Goal: Task Accomplishment & Management: Use online tool/utility

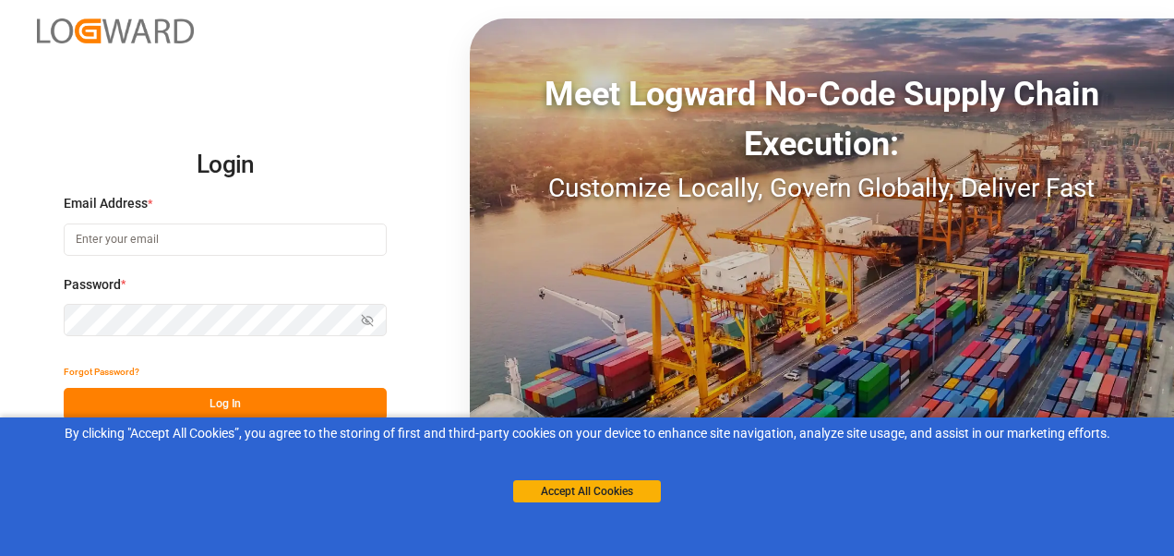
click at [148, 247] on input at bounding box center [225, 239] width 323 height 32
type input "[PERSON_NAME][EMAIL_ADDRESS][PERSON_NAME][DOMAIN_NAME]"
click at [174, 395] on button "Log In" at bounding box center [225, 404] width 323 height 32
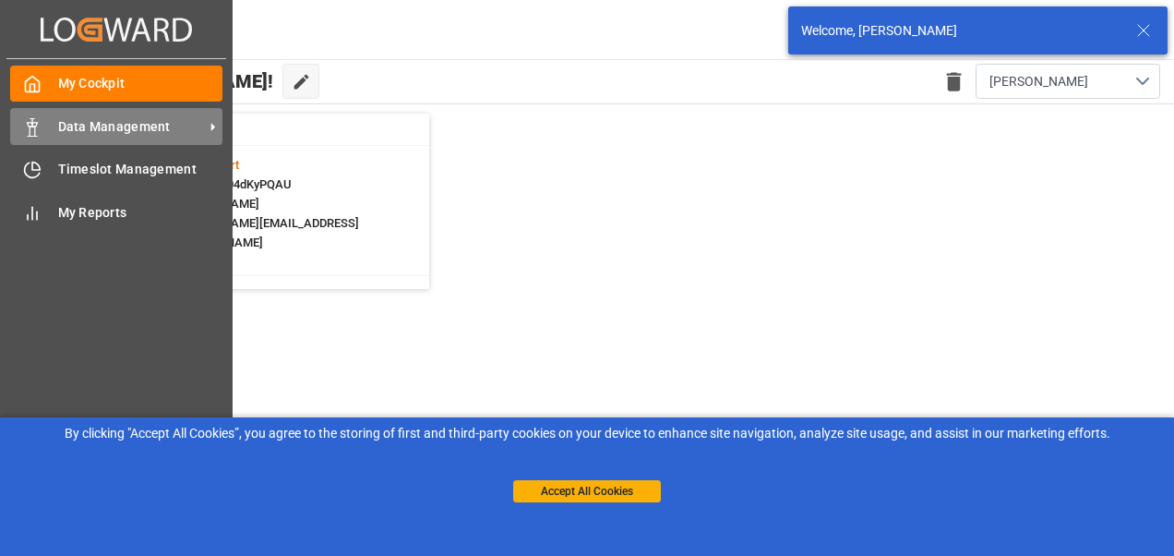
click at [53, 122] on div "Data Management Data Management" at bounding box center [116, 126] width 212 height 36
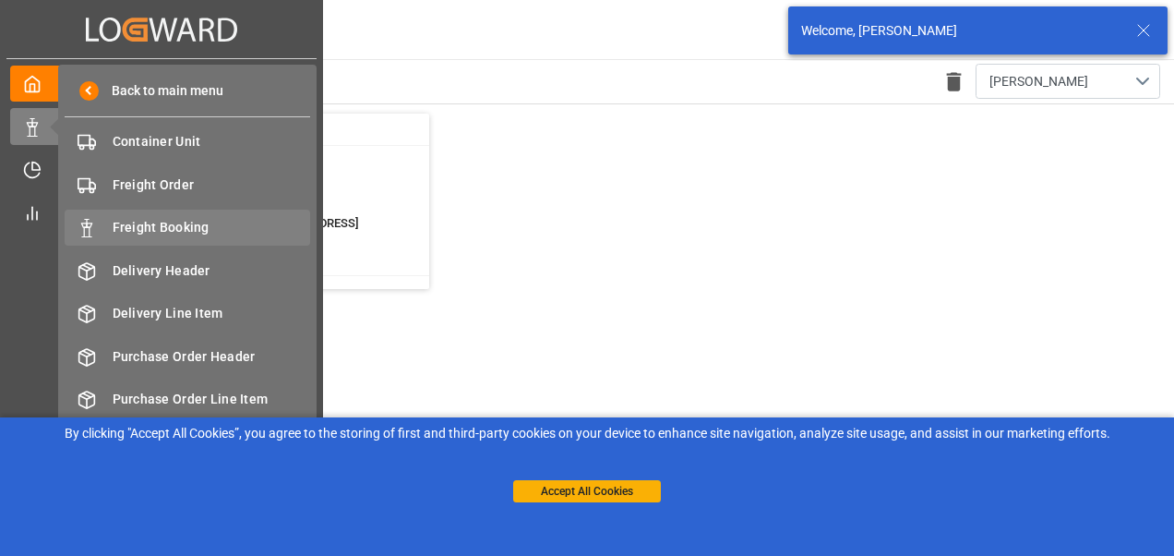
click at [175, 223] on span "Freight Booking" at bounding box center [212, 227] width 199 height 19
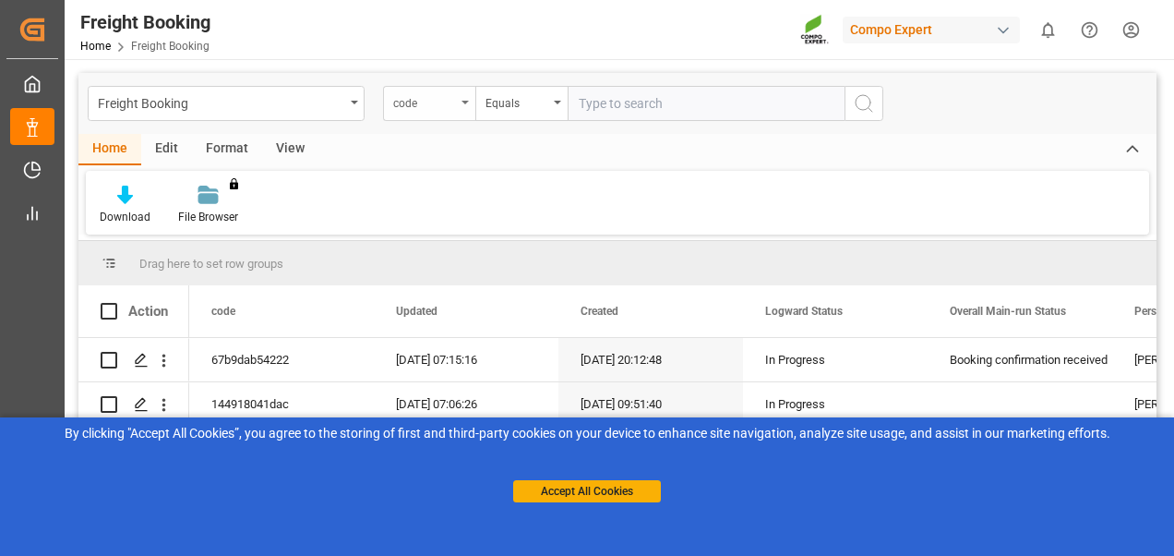
click at [388, 100] on div "code" at bounding box center [429, 103] width 92 height 35
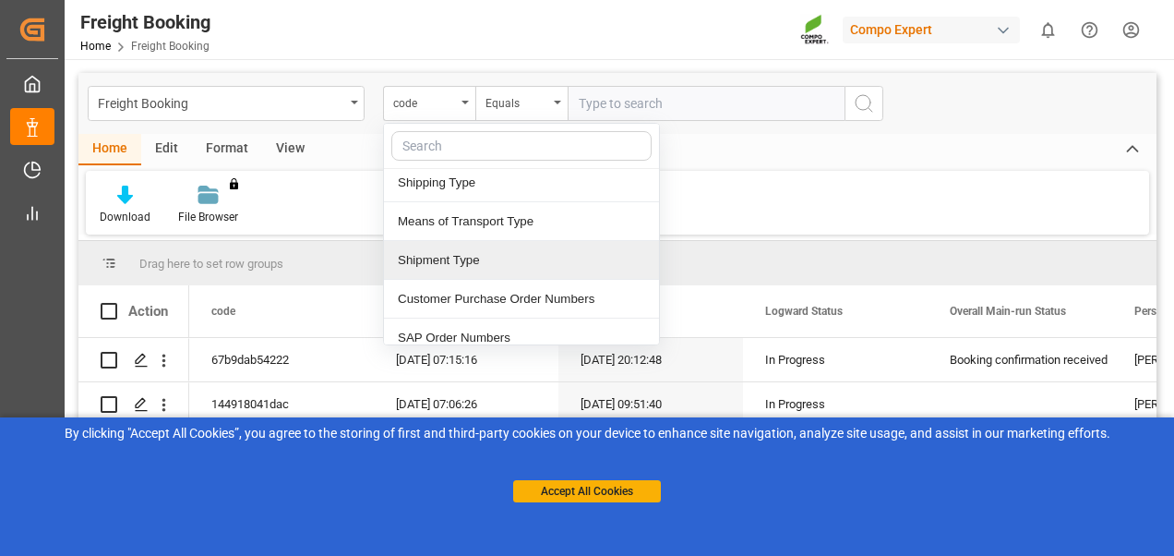
scroll to position [185, 0]
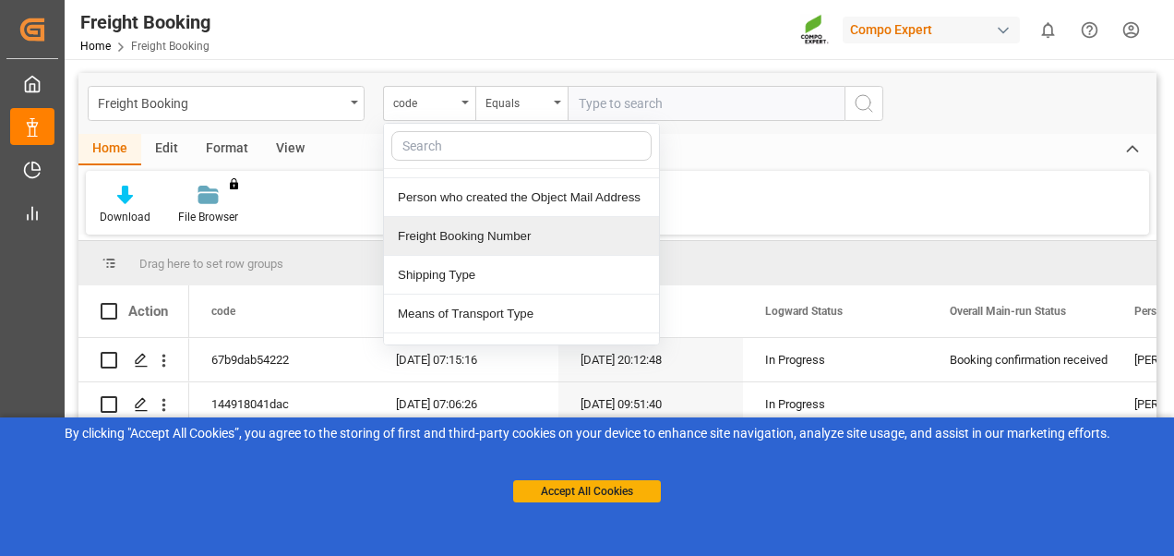
click at [458, 232] on div "Freight Booking Number" at bounding box center [521, 236] width 275 height 39
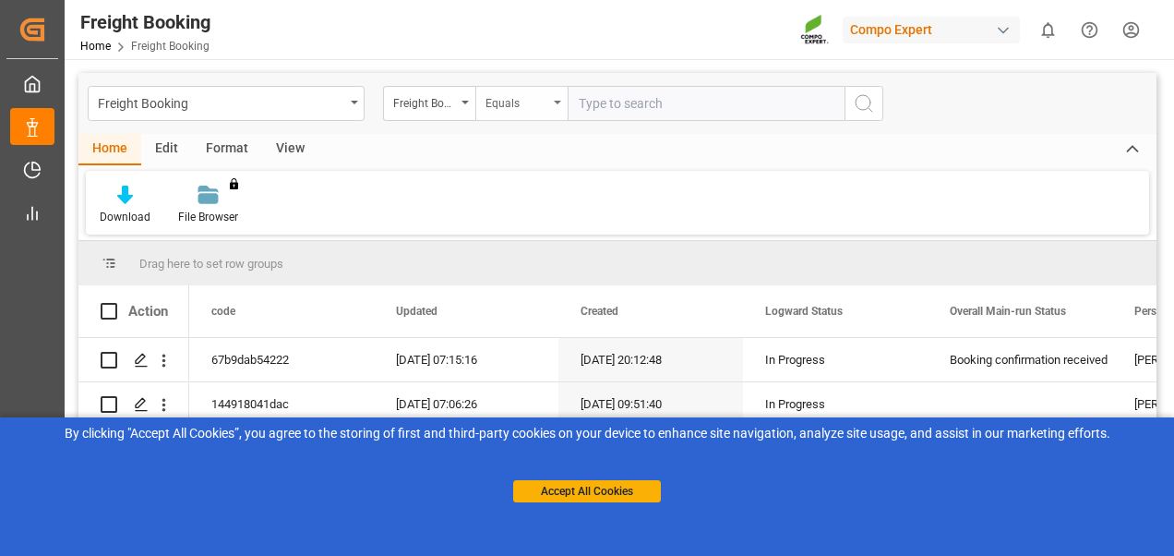
click at [545, 112] on div "Equals" at bounding box center [522, 103] width 92 height 35
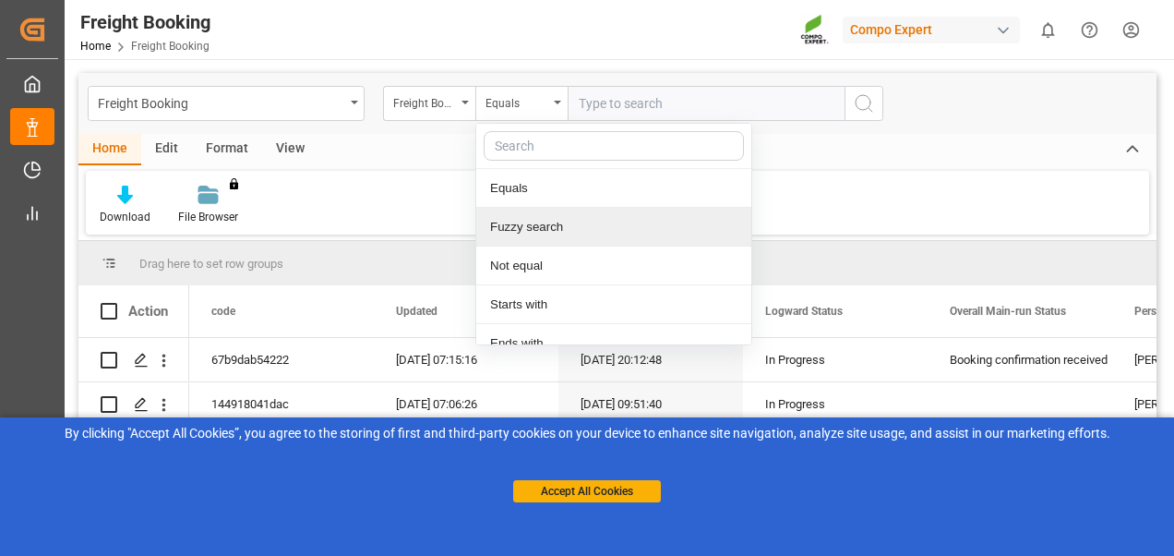
click at [519, 233] on div "Fuzzy search" at bounding box center [613, 227] width 275 height 39
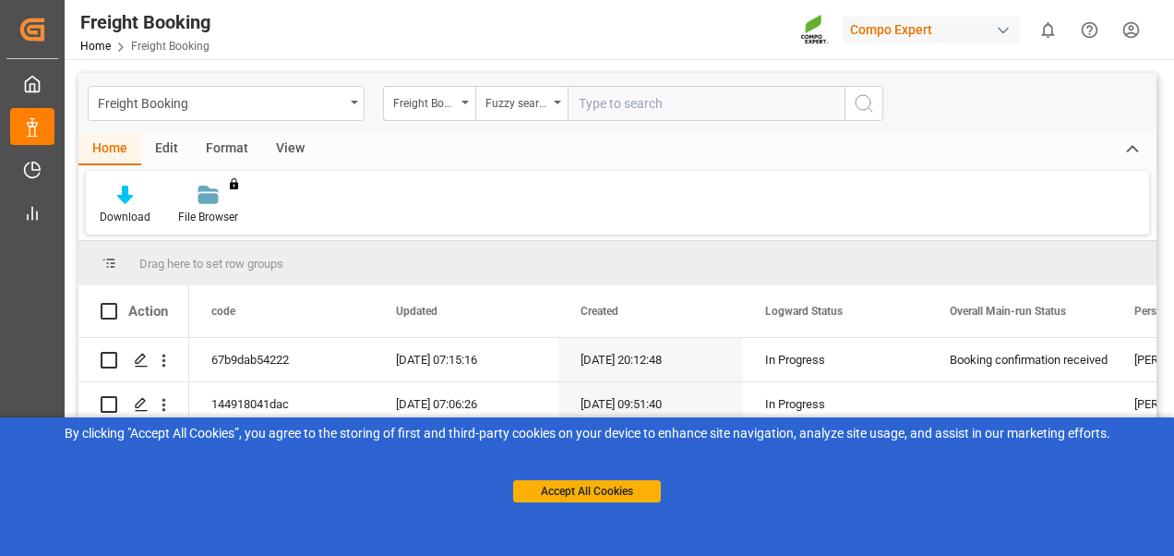
click at [617, 105] on input "text" at bounding box center [706, 103] width 277 height 35
paste input "6200000300"
type input "6200000300"
click at [851, 102] on button "search button" at bounding box center [864, 103] width 39 height 35
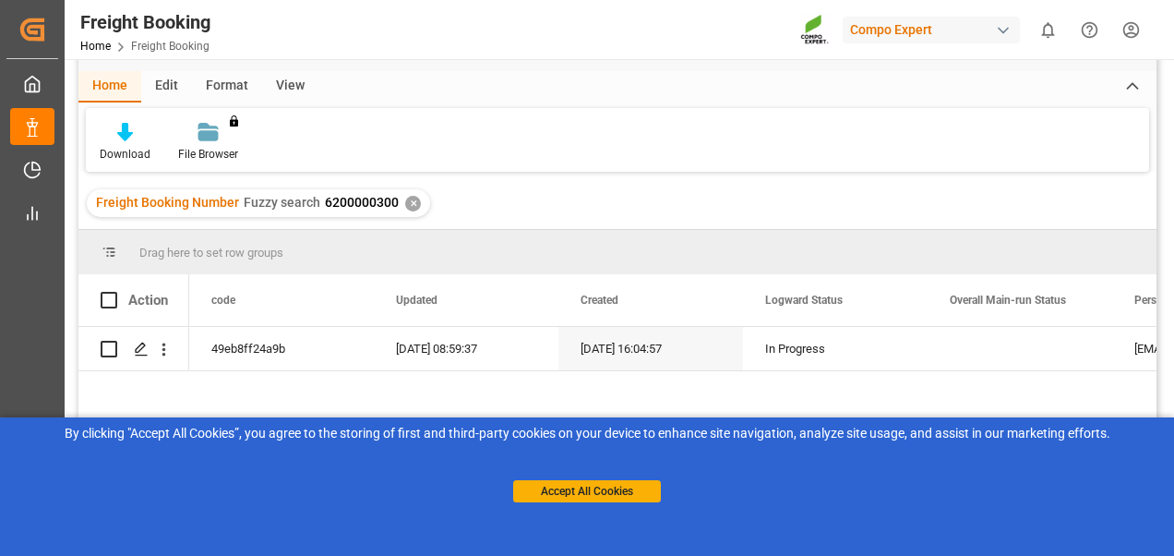
scroll to position [92, 0]
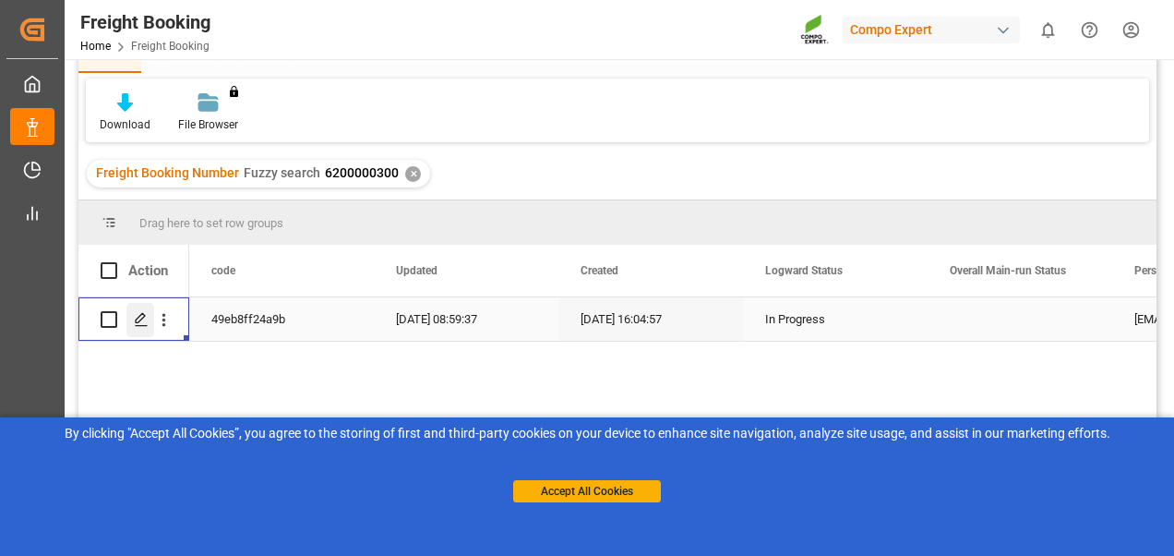
click at [146, 319] on icon "Press SPACE to select this row." at bounding box center [141, 319] width 15 height 15
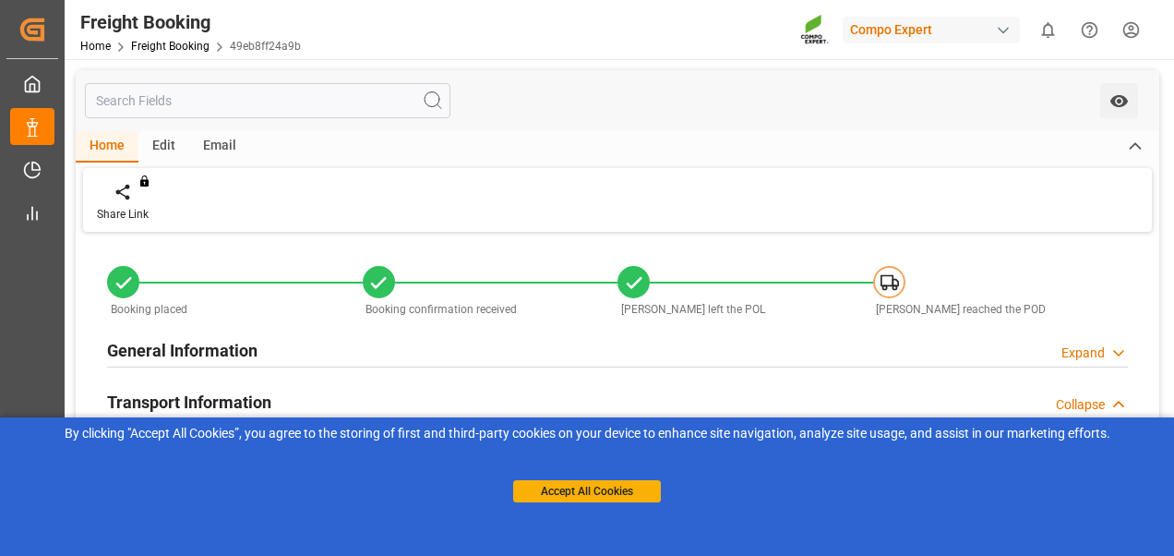
type input "Maersk"
type input "Maersk Line AS"
type input "9261451"
type input "DEHAM"
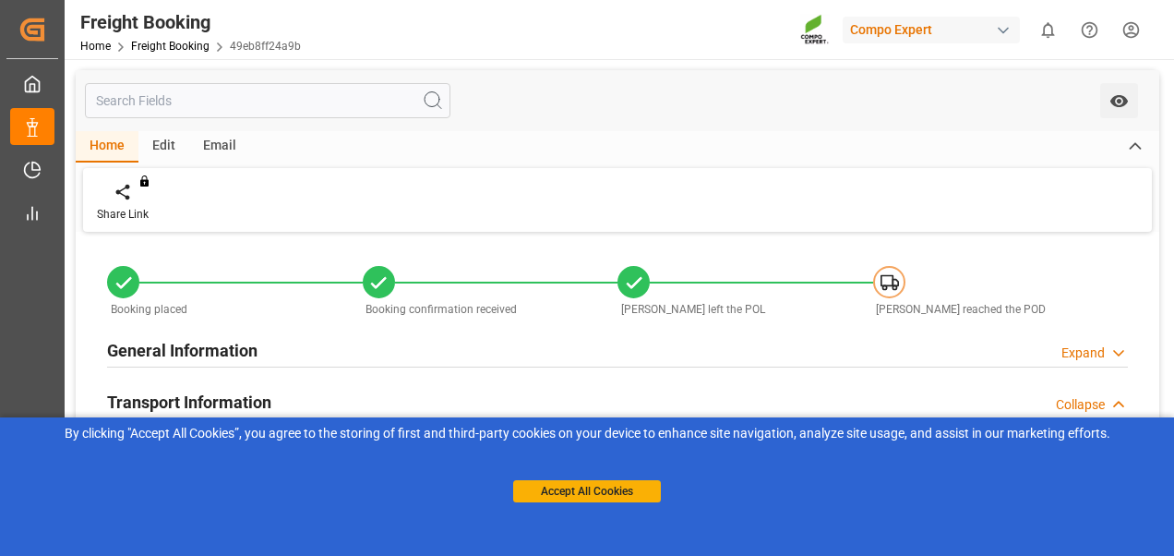
type input "MXATM"
type input "0"
type input "1425129.6"
type input "[DATE] 01:00"
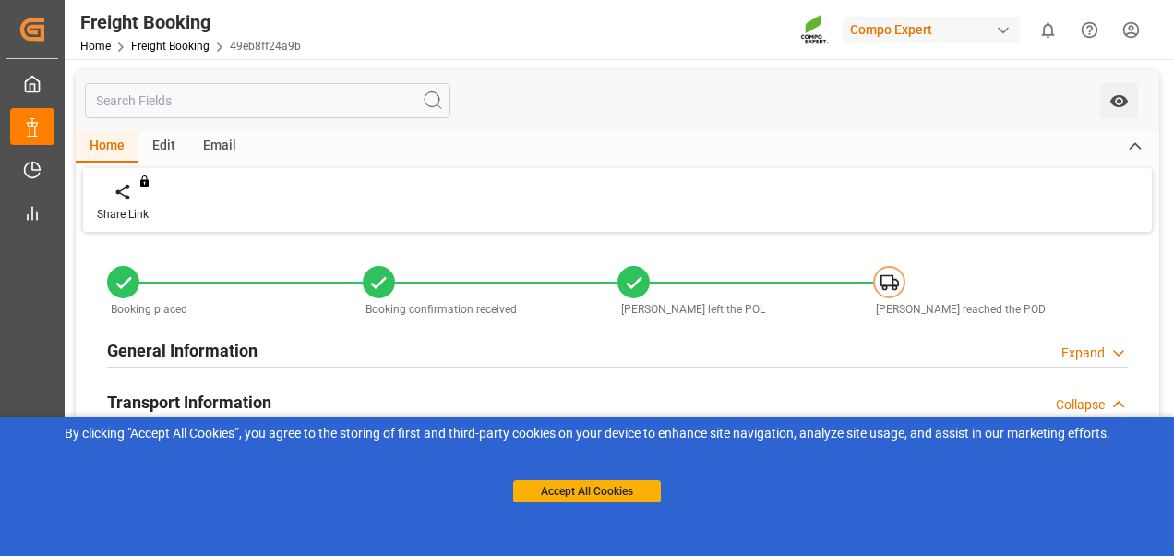
type input "[DATE] 01:00"
type input "[DATE] 22:30"
type input "[DATE] 23:00"
type input "[DATE]"
type input "[DATE] 16:04"
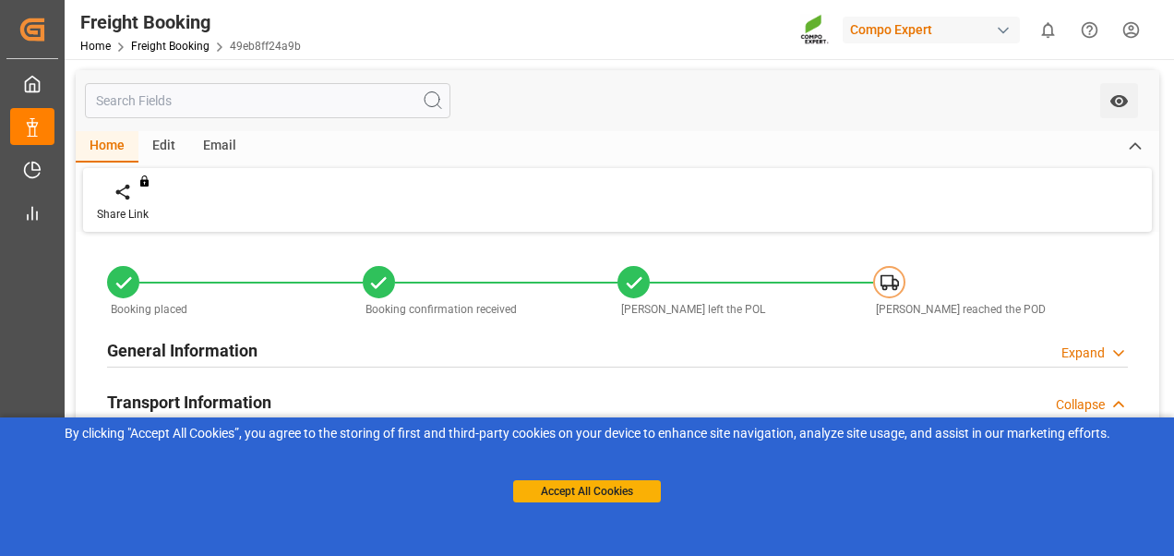
type input "[DATE] 16:06"
type input "[DATE] 11:22"
type input "[DATE] 08:59"
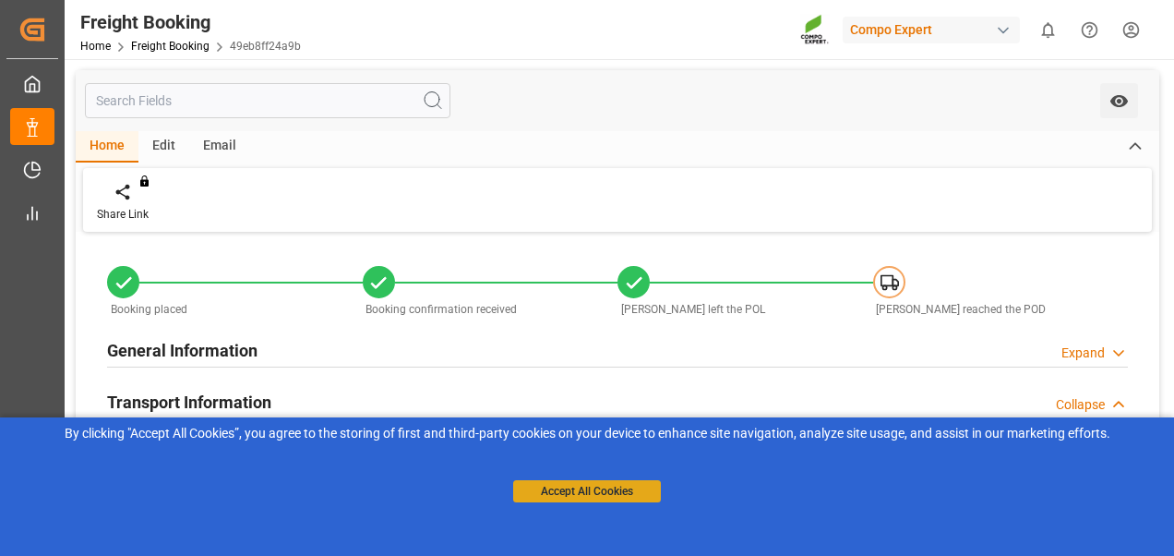
click at [583, 495] on button "Accept All Cookies" at bounding box center [587, 491] width 148 height 22
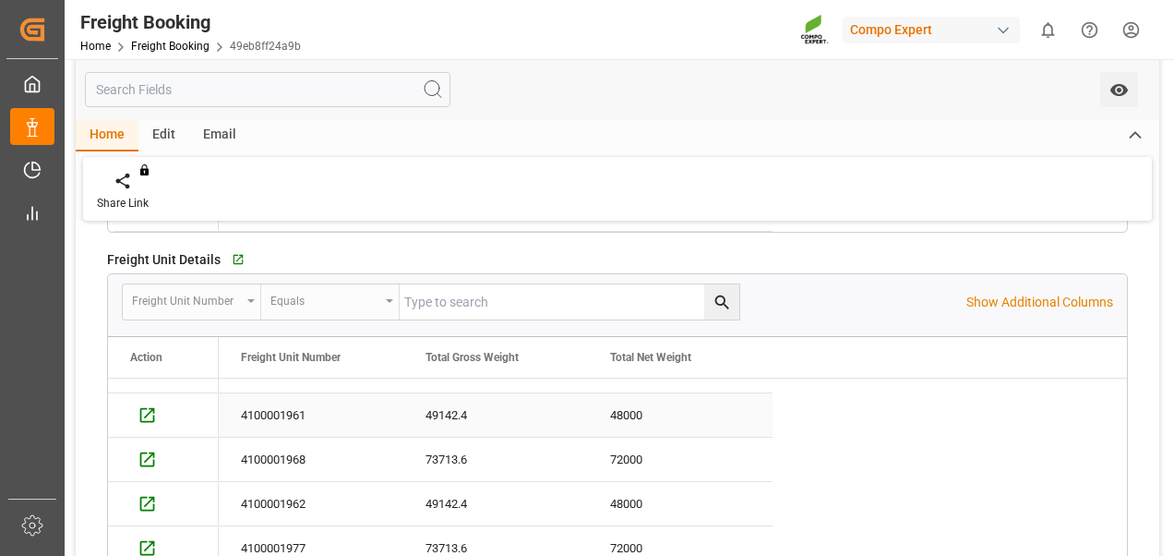
scroll to position [1662, 0]
